Goal: Obtain resource: Download file/media

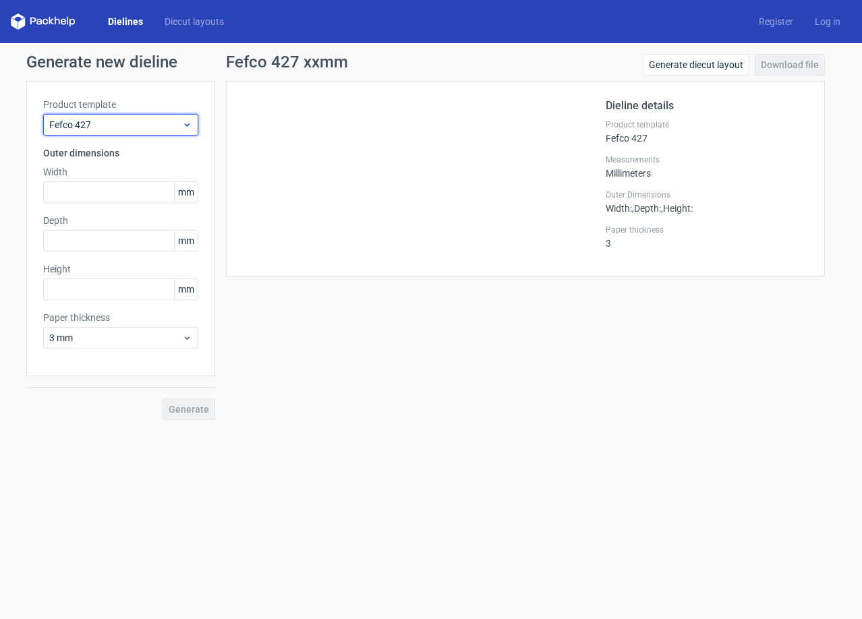
click at [109, 133] on div "Fefco 427" at bounding box center [120, 125] width 155 height 22
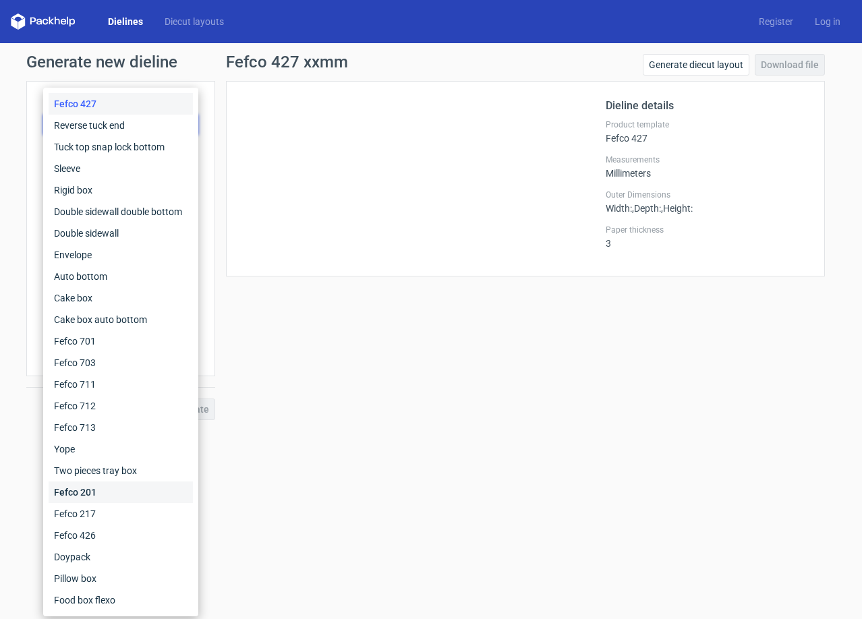
click at [111, 498] on div "Fefco 201" at bounding box center [121, 493] width 144 height 22
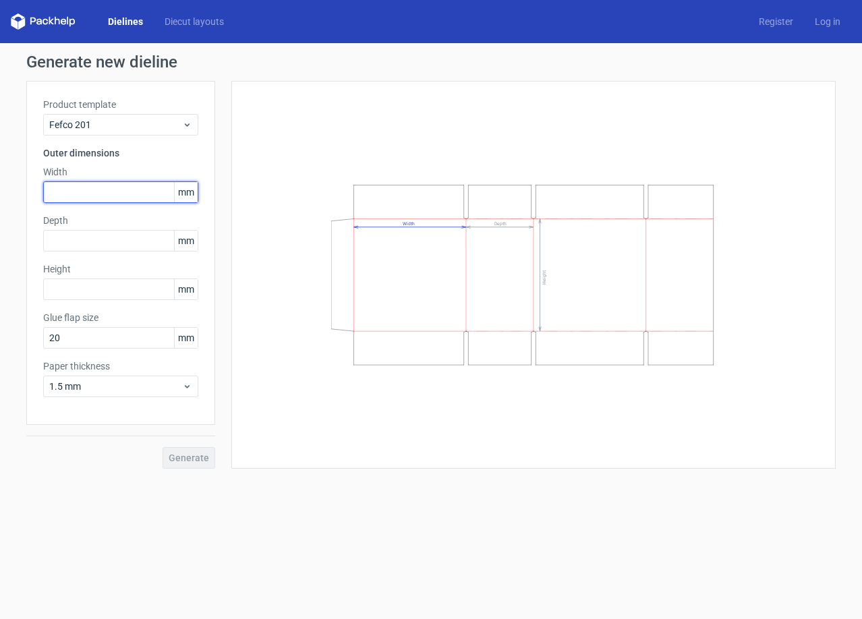
click at [86, 194] on input "text" at bounding box center [120, 192] width 155 height 22
type input "250"
type input "110"
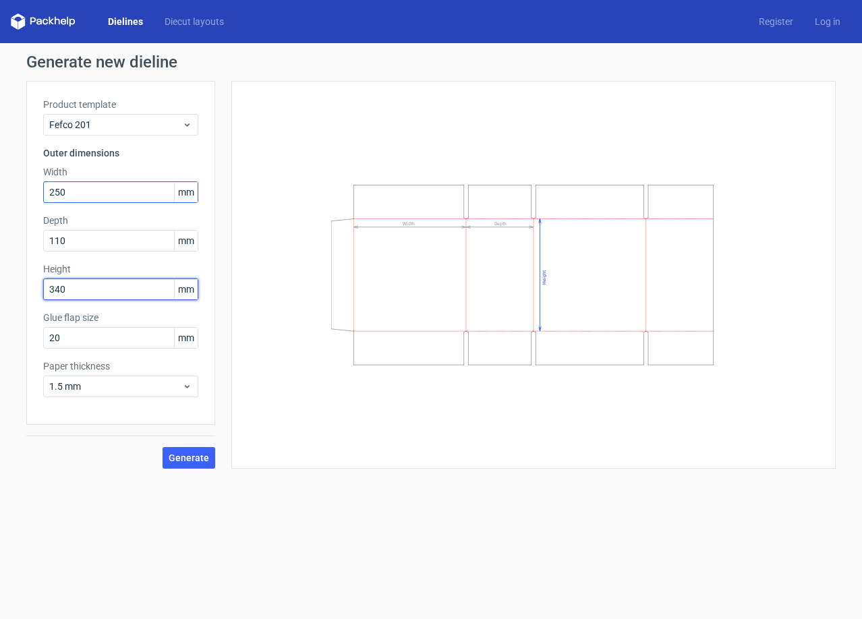
type input "340"
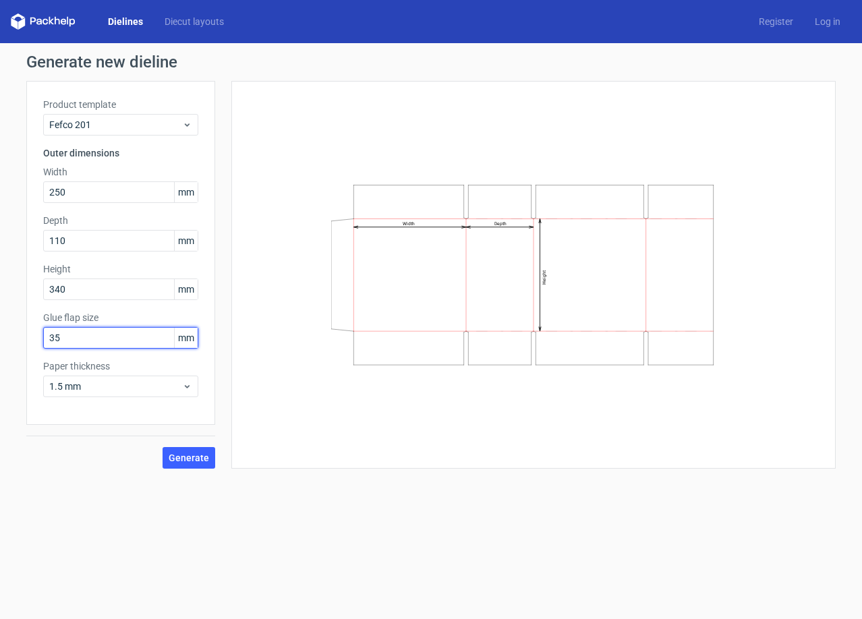
type input "35"
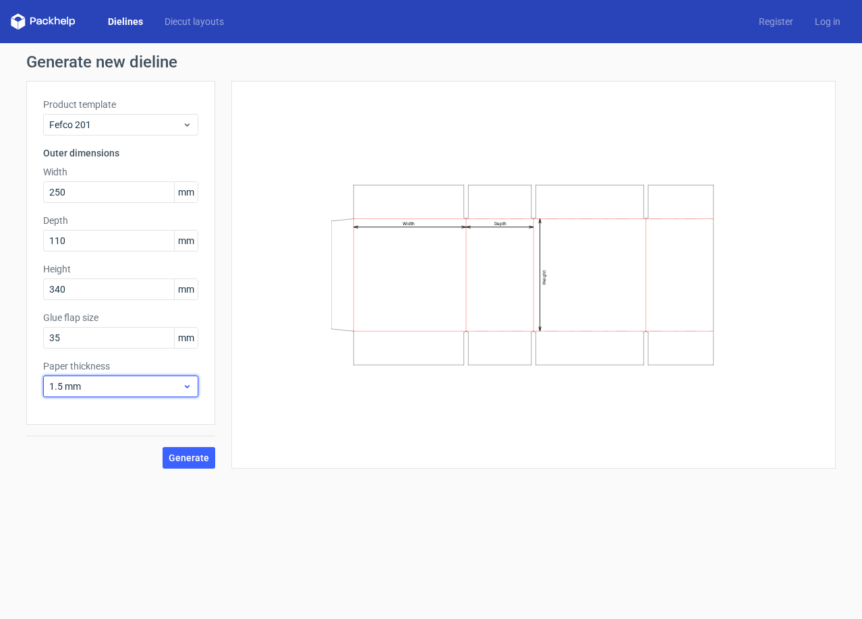
click at [109, 382] on span "1.5 mm" at bounding box center [115, 386] width 133 height 13
click at [98, 487] on div "1.5 mm" at bounding box center [121, 481] width 144 height 22
click at [365, 446] on div "Width Depth Height" at bounding box center [533, 275] width 571 height 354
click at [200, 457] on span "Generate" at bounding box center [189, 457] width 40 height 9
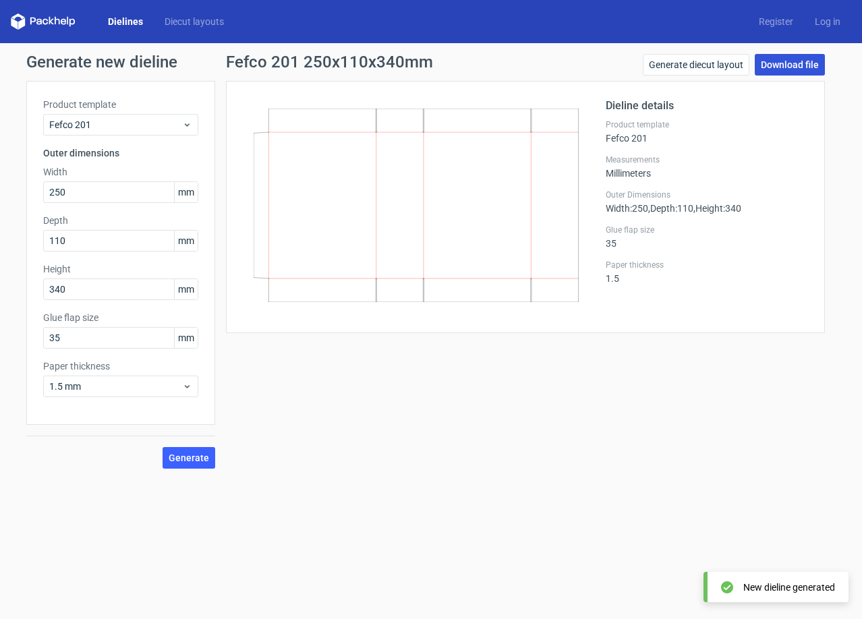
click at [786, 65] on link "Download file" at bounding box center [790, 65] width 70 height 22
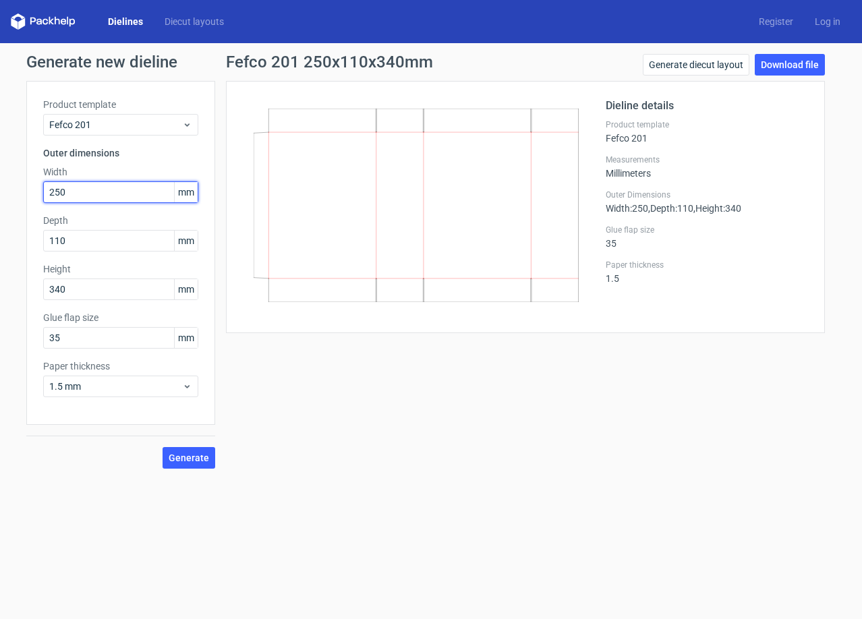
click at [113, 191] on input "250" at bounding box center [120, 192] width 155 height 22
type input "220"
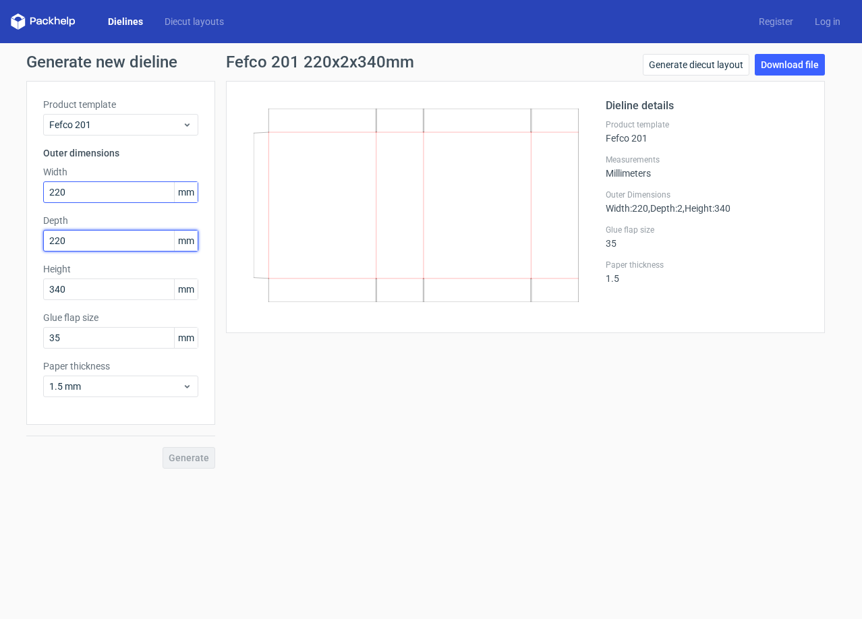
type input "220"
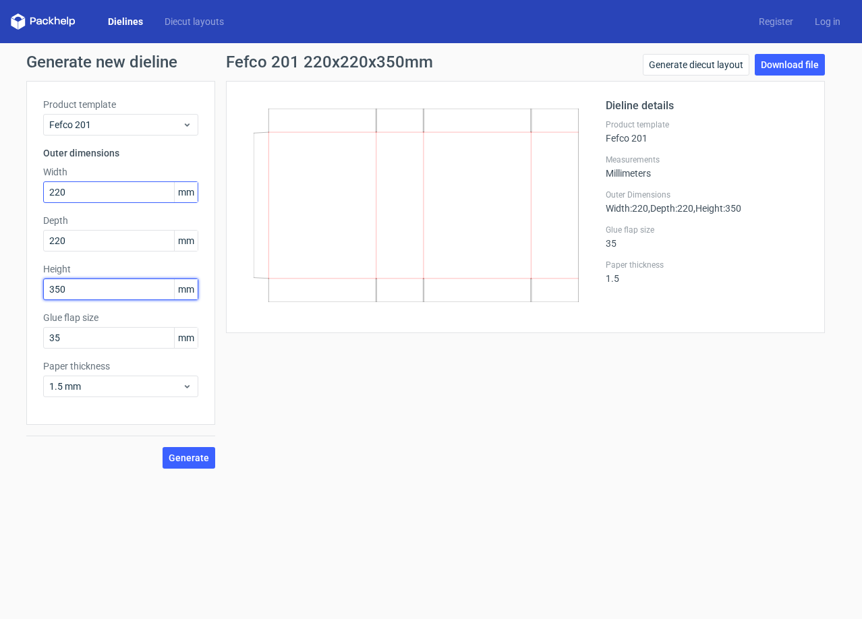
type input "350"
click at [192, 453] on span "Generate" at bounding box center [189, 457] width 40 height 9
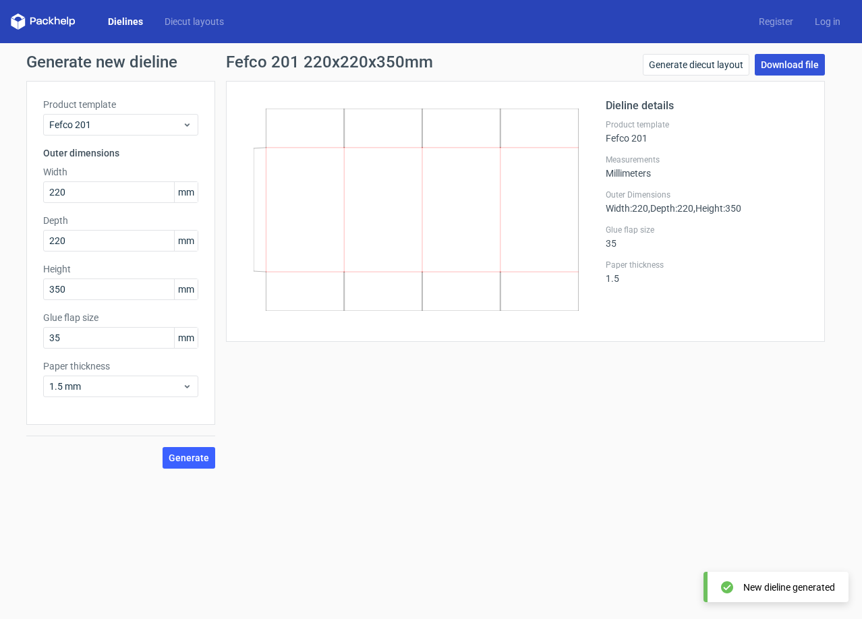
click at [793, 63] on link "Download file" at bounding box center [790, 65] width 70 height 22
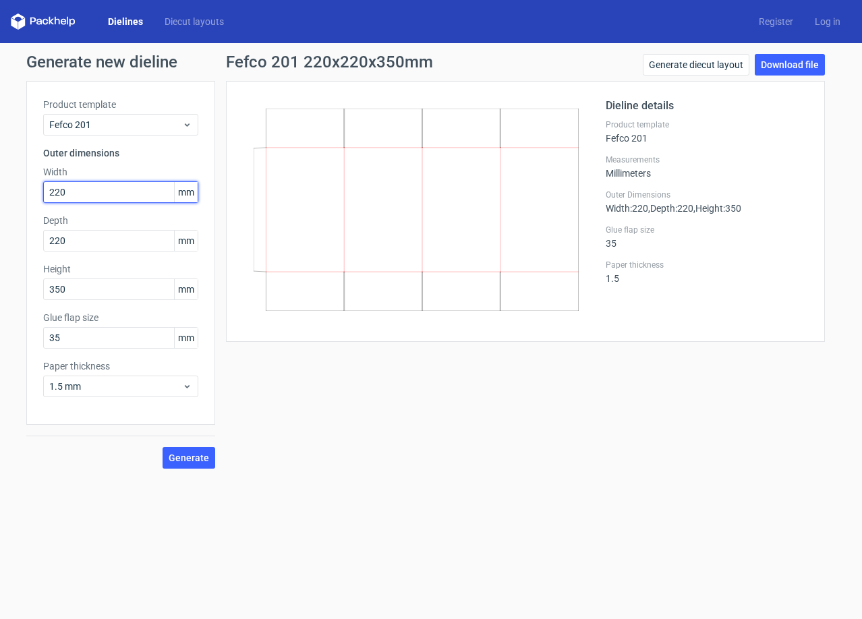
click at [125, 198] on input "220" at bounding box center [120, 192] width 155 height 22
type input "520"
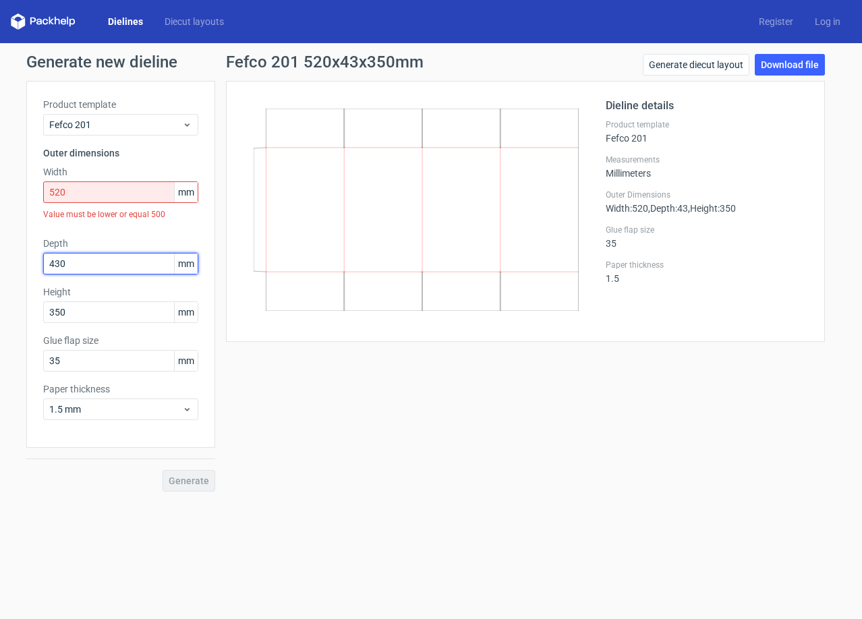
type input "430"
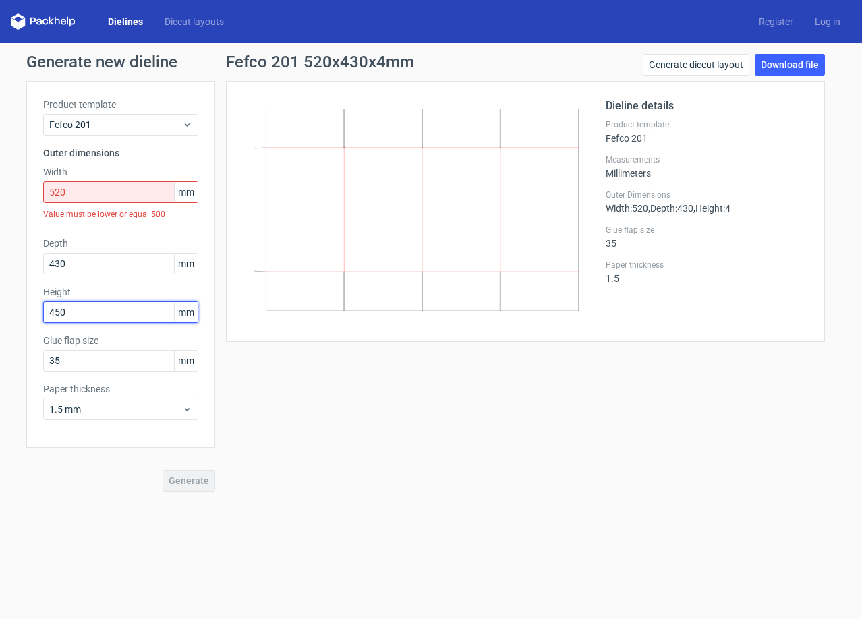
type input "450"
click at [125, 198] on input "520" at bounding box center [120, 192] width 155 height 22
click at [82, 197] on input "520" at bounding box center [120, 192] width 155 height 22
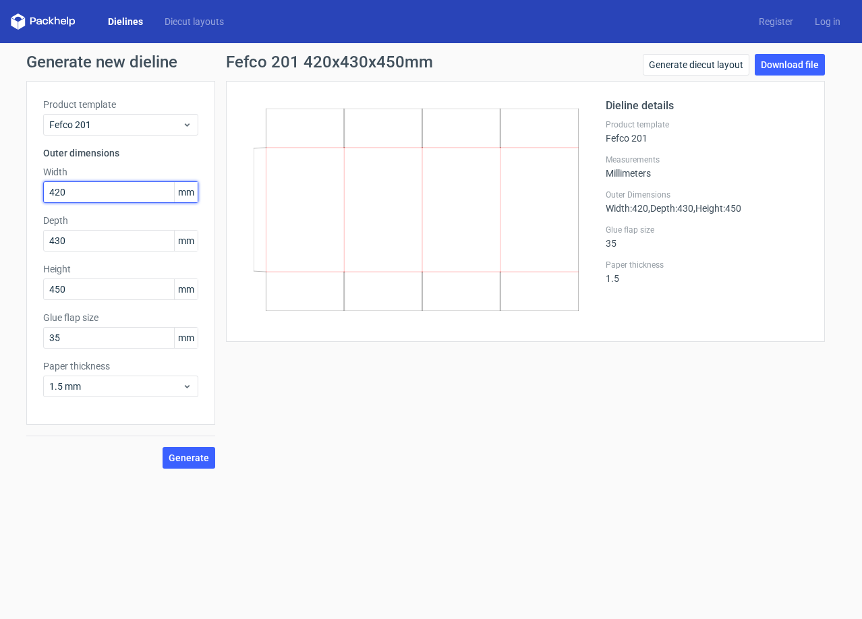
type input "420"
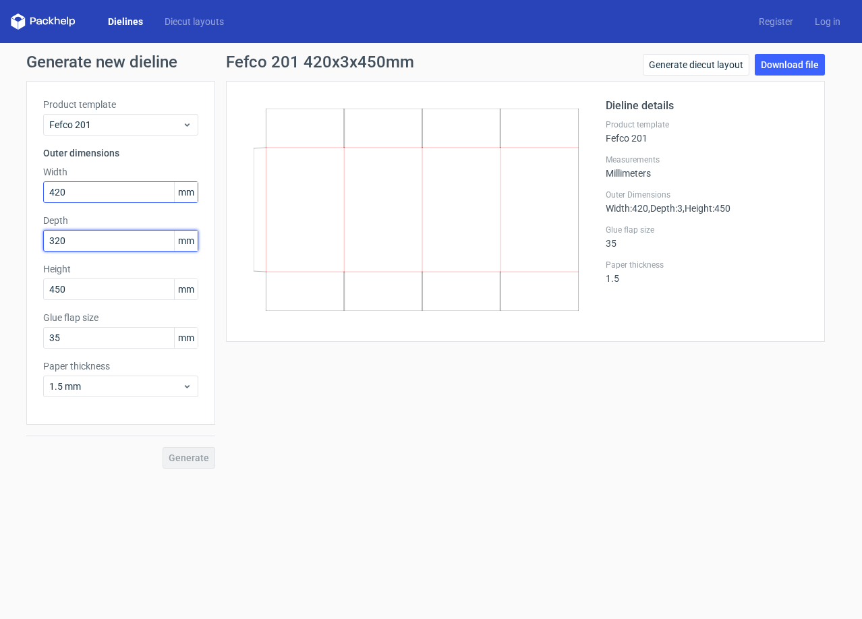
type input "320"
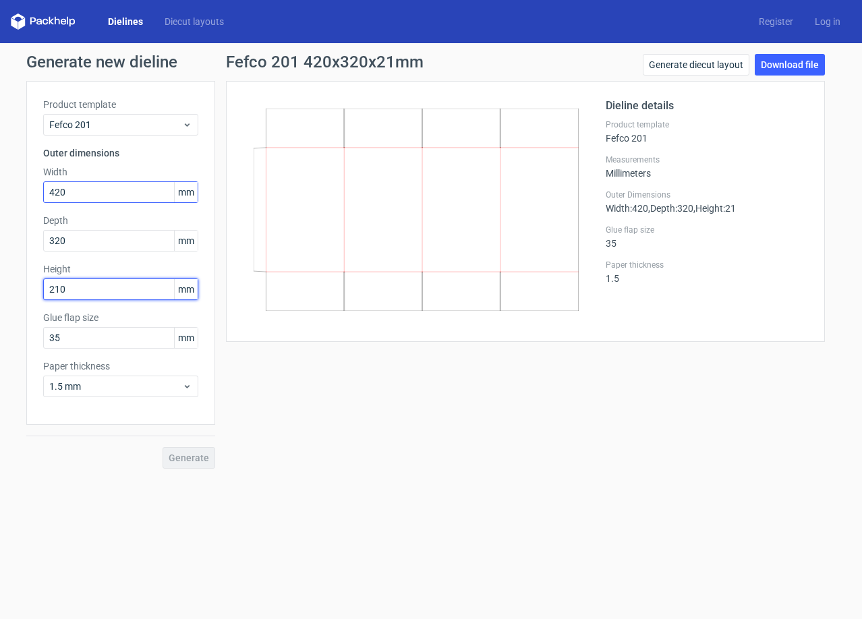
type input "210"
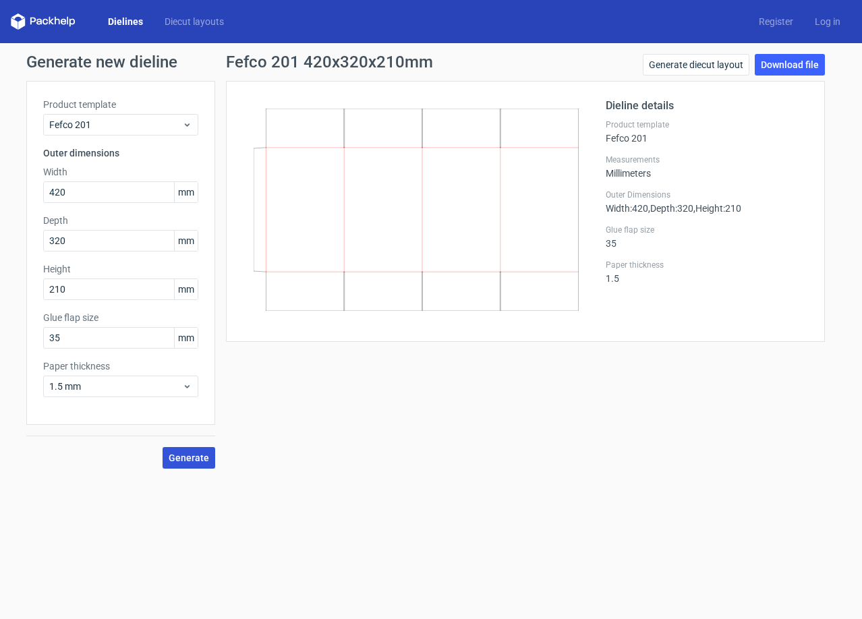
click at [191, 453] on span "Generate" at bounding box center [189, 457] width 40 height 9
click at [781, 69] on link "Download file" at bounding box center [790, 65] width 70 height 22
click at [73, 175] on label "Width" at bounding box center [120, 171] width 155 height 13
click at [73, 181] on input "420" at bounding box center [120, 192] width 155 height 22
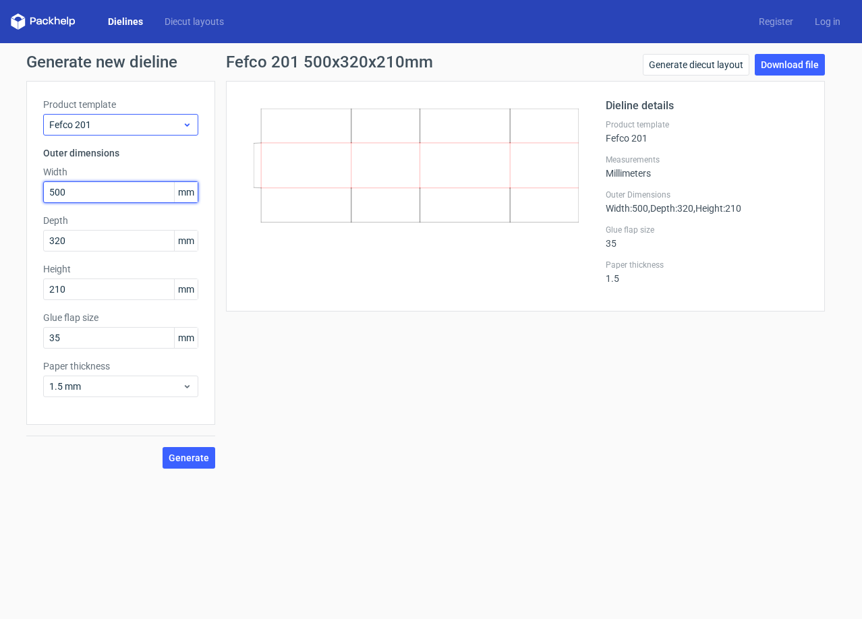
type input "500"
click at [86, 123] on span "Fefco 201" at bounding box center [115, 124] width 133 height 13
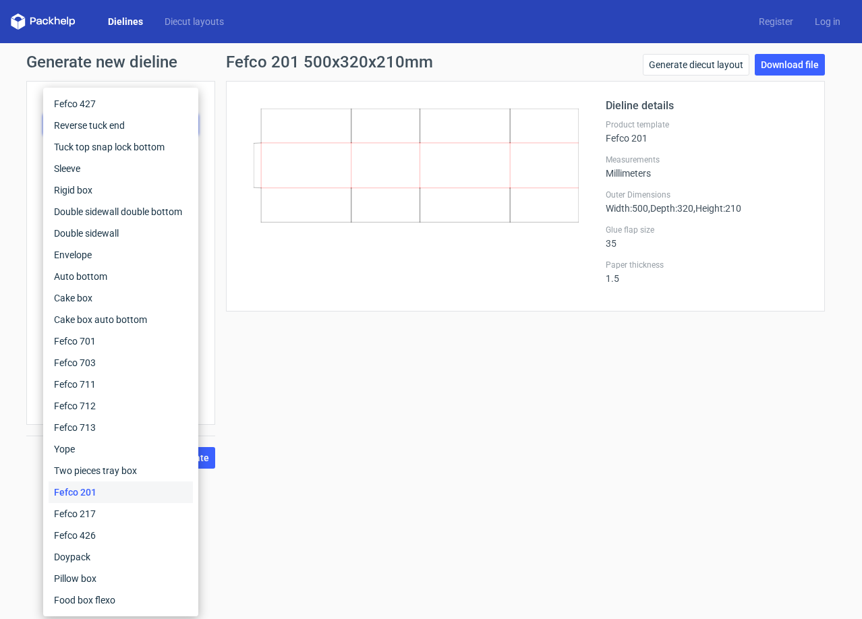
click at [22, 148] on div "Generate new dieline Product template Fefco 201 Outer dimensions Width 500 mm D…" at bounding box center [431, 261] width 862 height 436
